Goal: Find specific page/section: Find specific page/section

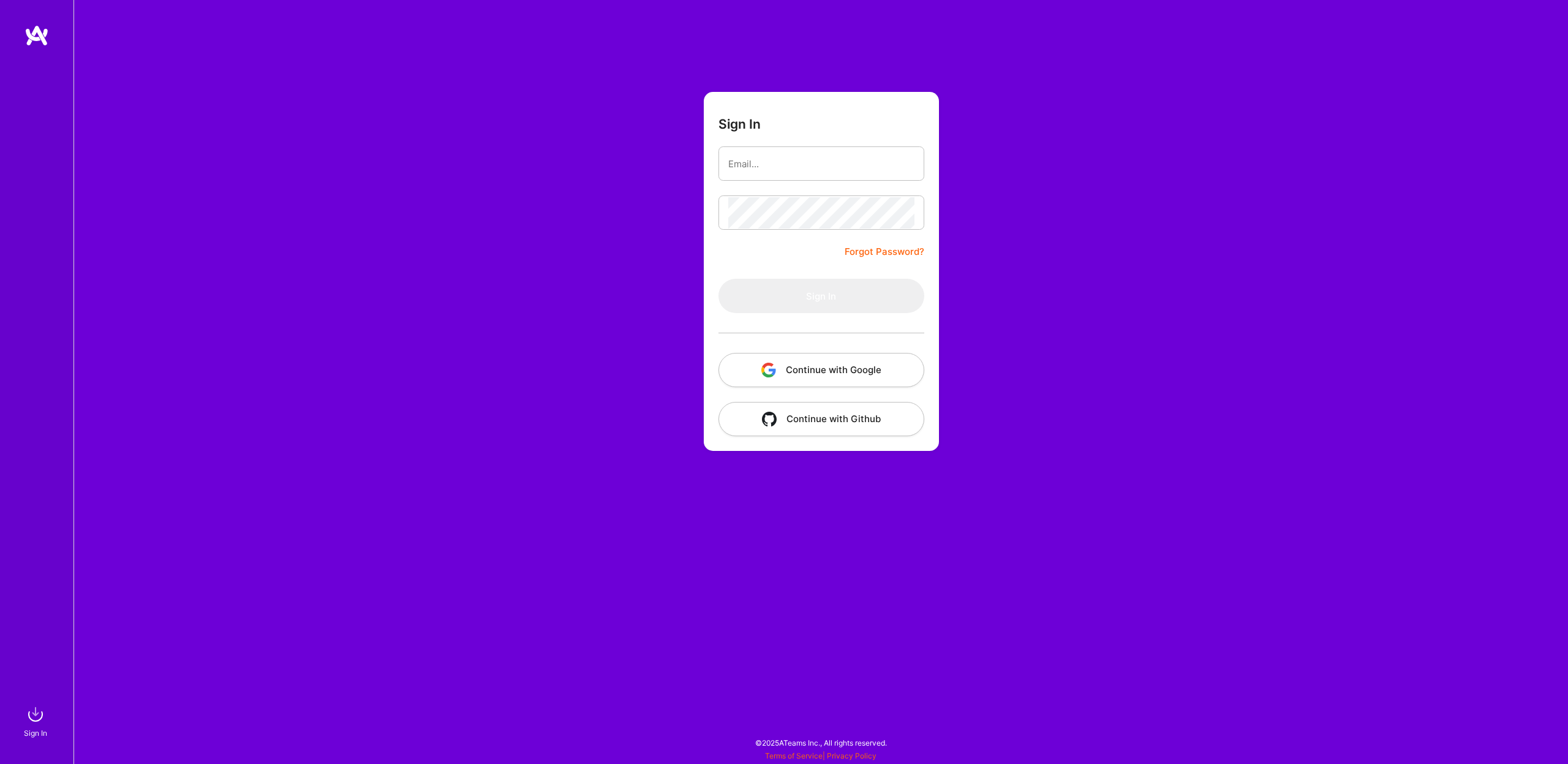
click at [778, 362] on button "Continue with Google" at bounding box center [822, 370] width 206 height 34
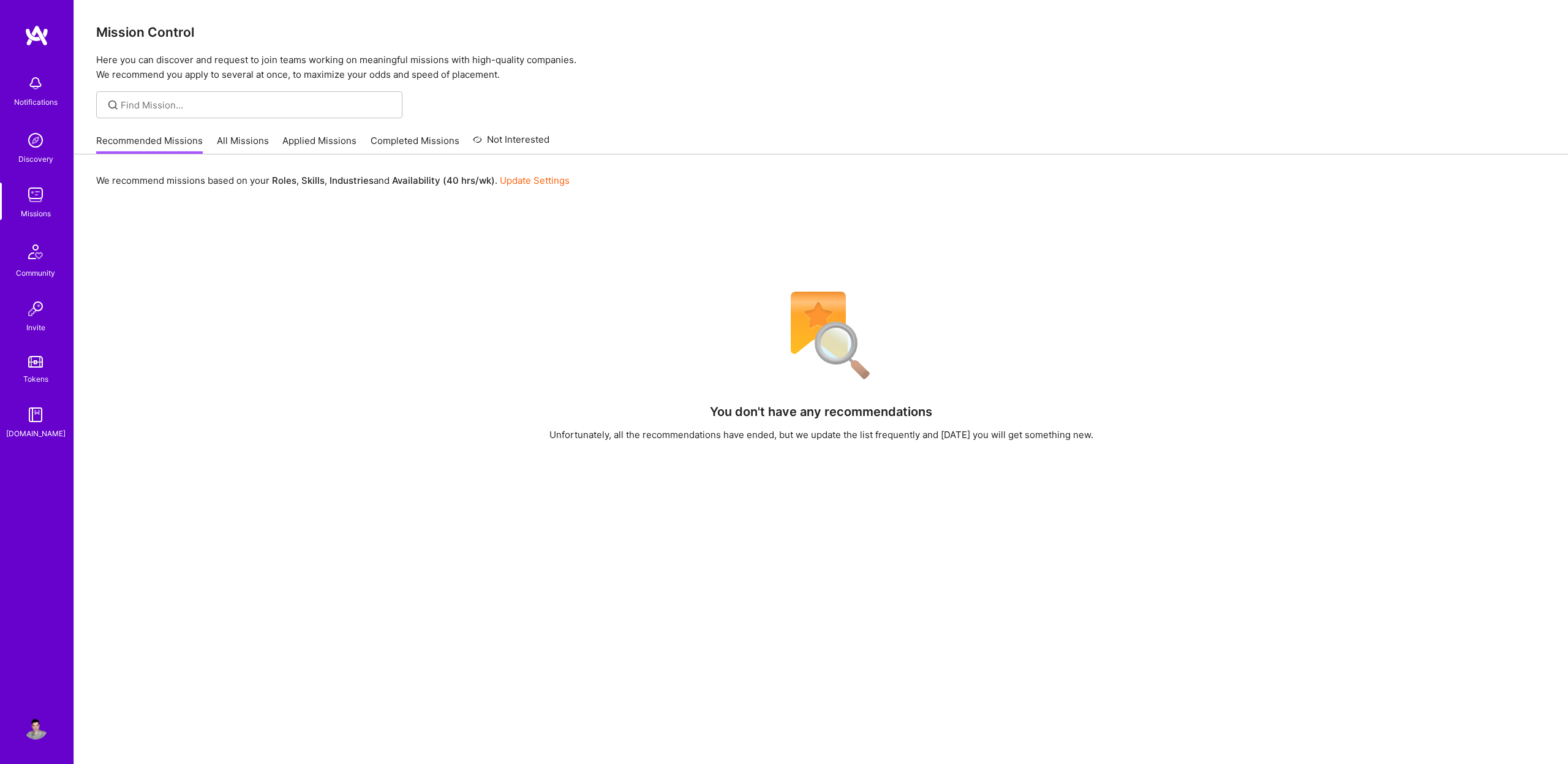
click at [287, 146] on link "Applied Missions" at bounding box center [319, 144] width 74 height 20
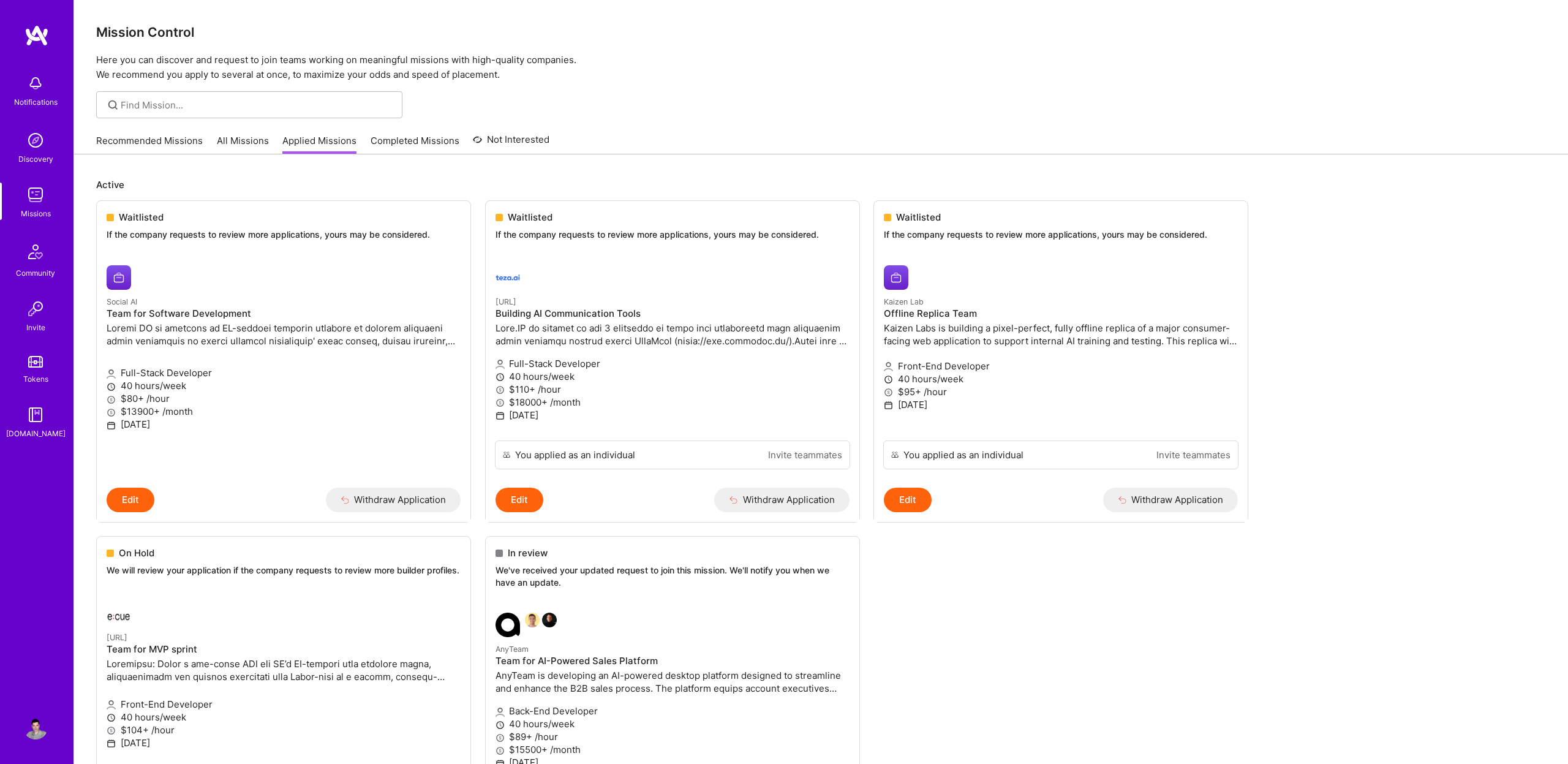
click at [157, 142] on link "Recommended Missions" at bounding box center [149, 144] width 106 height 20
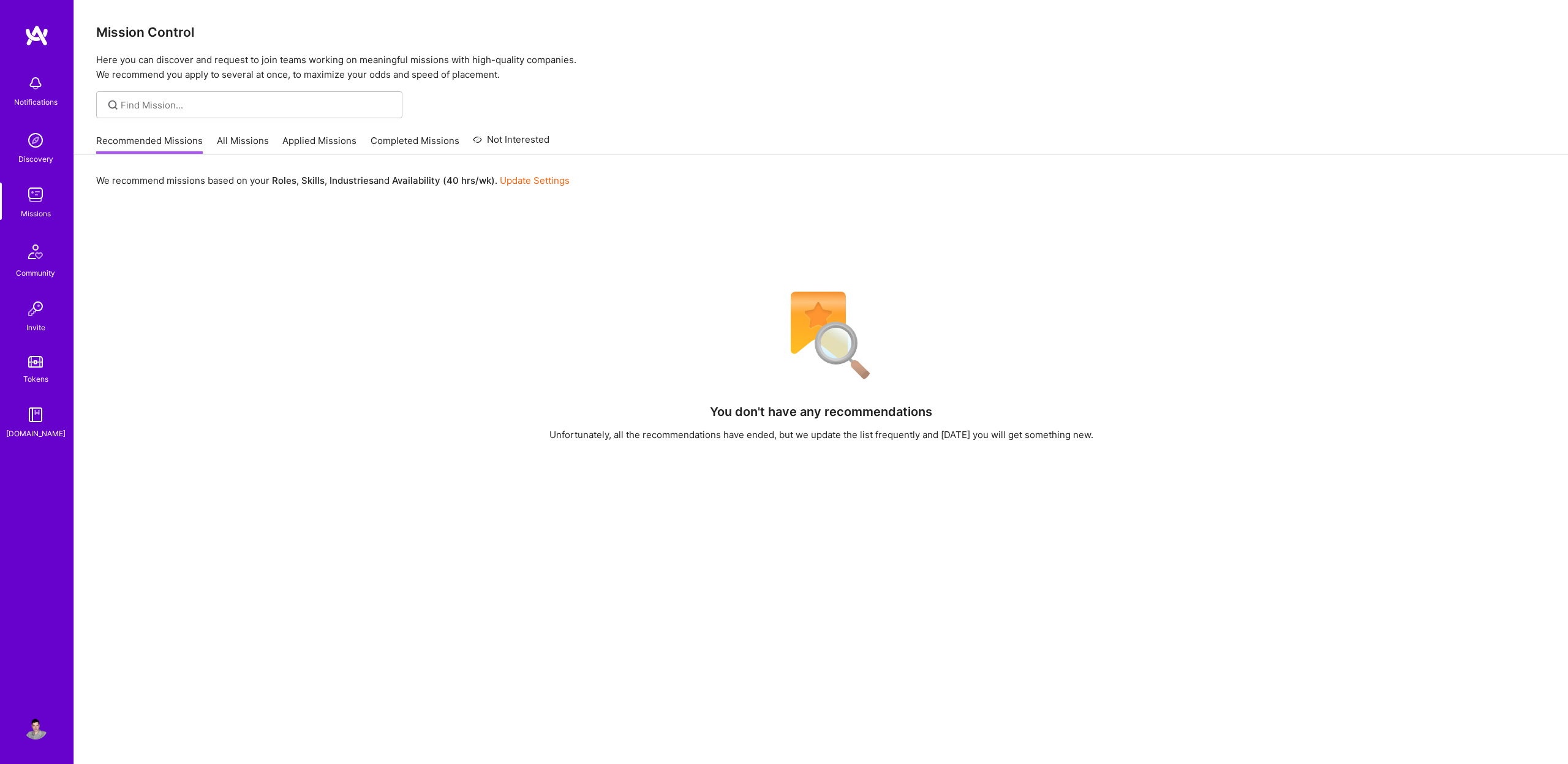
click at [365, 372] on div "You don't have any recommendations Unfortunately, all the recommendations have …" at bounding box center [822, 590] width 1450 height 612
